Goal: Transaction & Acquisition: Subscribe to service/newsletter

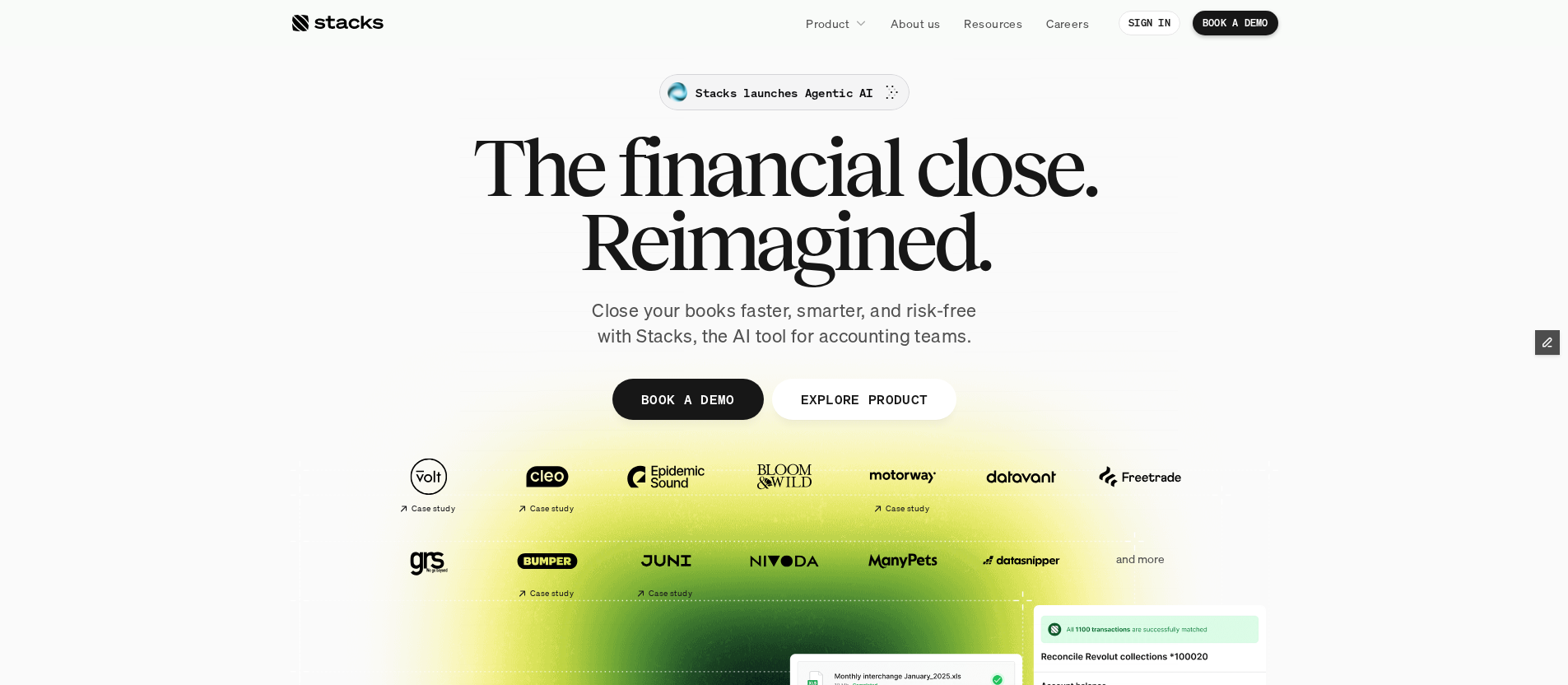
click at [779, 101] on div "Stacks launches Agentic AI" at bounding box center [784, 92] width 233 height 20
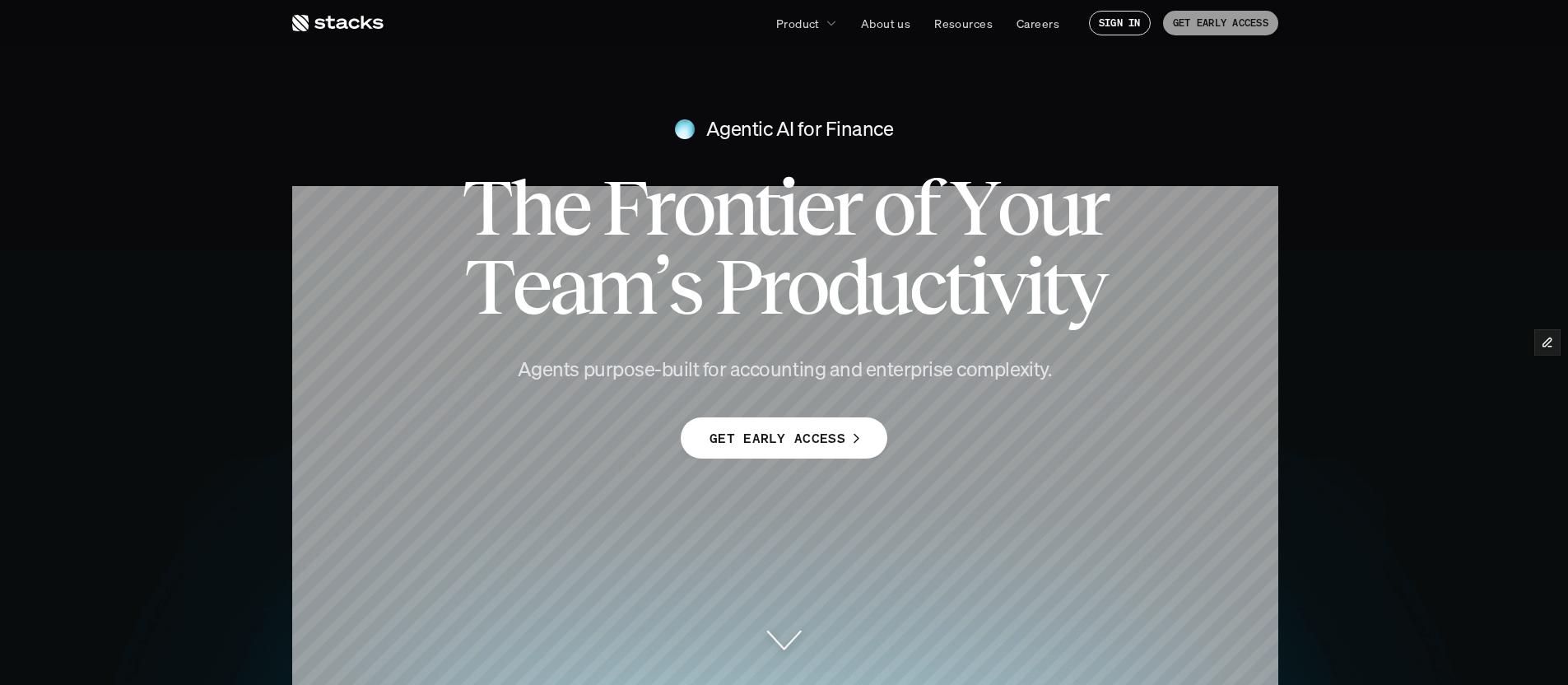
click at [1211, 29] on p "GET EARLY ACCESS" at bounding box center [1221, 22] width 96 height 11
